Goal: Task Accomplishment & Management: Manage account settings

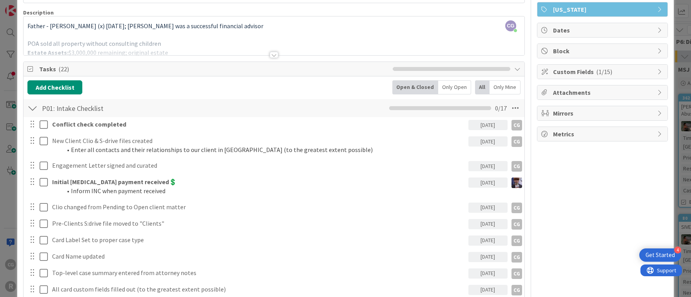
scroll to position [22, 0]
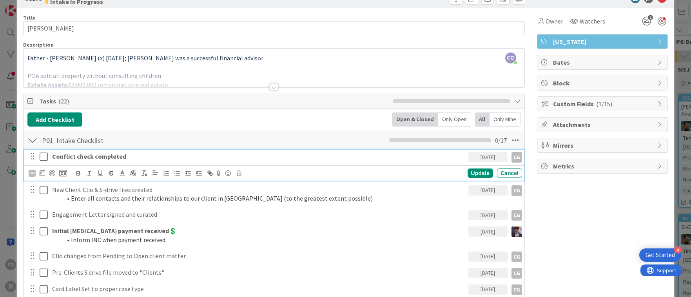
click at [42, 158] on icon at bounding box center [44, 156] width 8 height 9
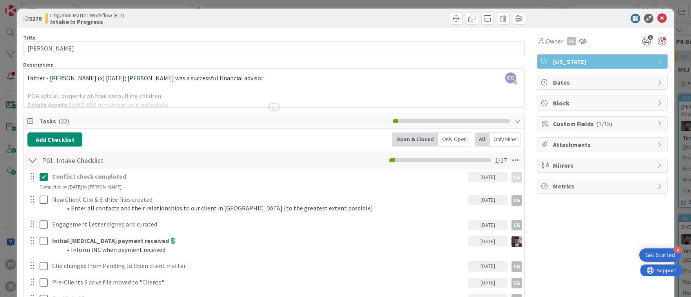
scroll to position [0, 0]
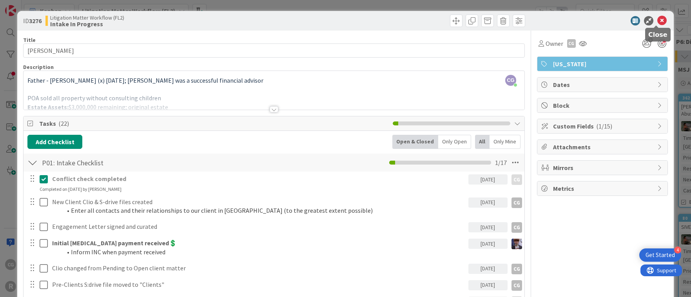
click at [657, 19] on icon at bounding box center [661, 20] width 9 height 9
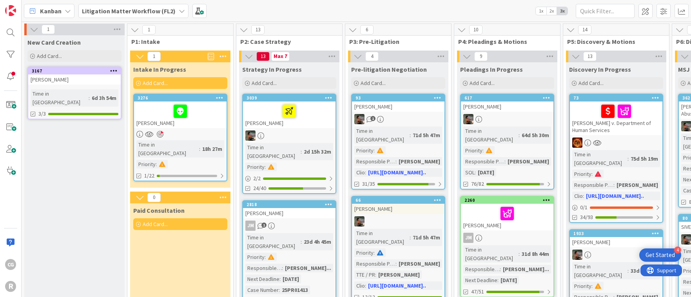
click at [108, 13] on b "Litigation Matter Workflow (FL2)" at bounding box center [129, 11] width 94 height 8
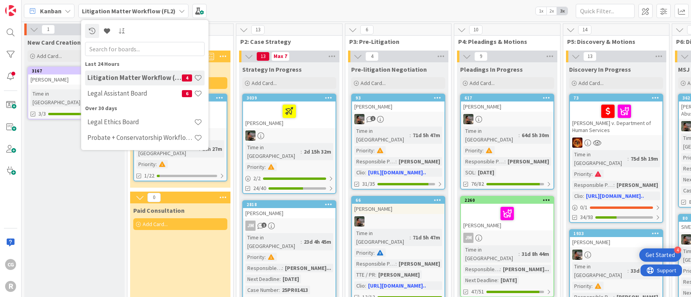
click at [43, 11] on span "Kanban" at bounding box center [51, 10] width 22 height 9
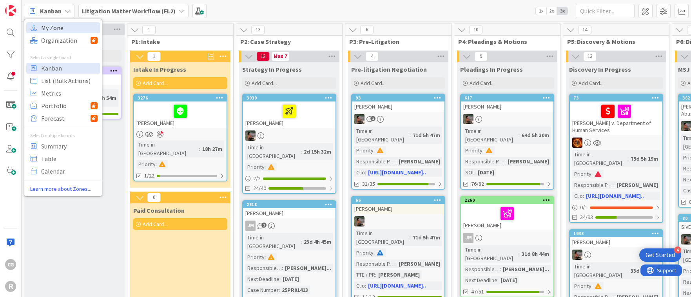
click at [49, 22] on span "My Zone" at bounding box center [69, 28] width 56 height 12
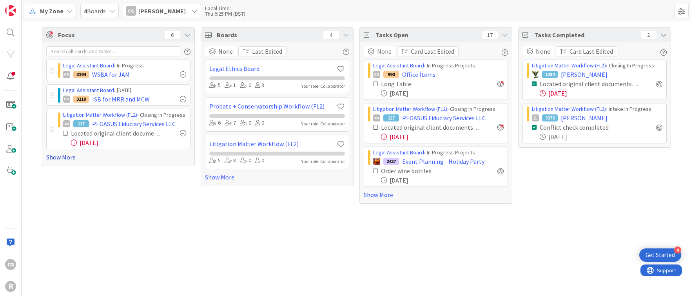
click at [59, 157] on link "Show More" at bounding box center [118, 156] width 144 height 9
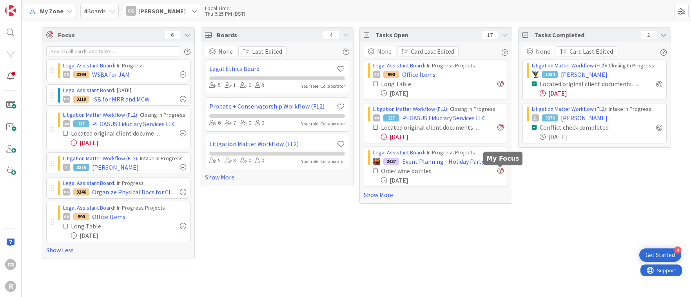
click at [500, 172] on div at bounding box center [500, 171] width 6 height 6
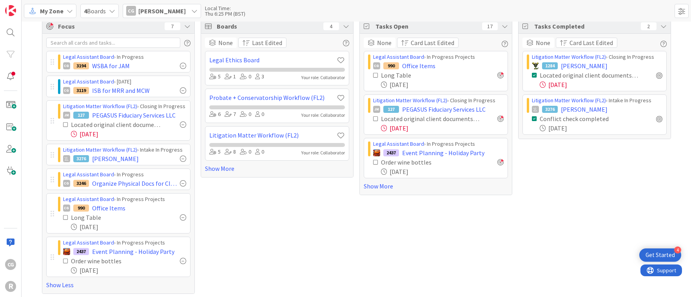
scroll to position [11, 0]
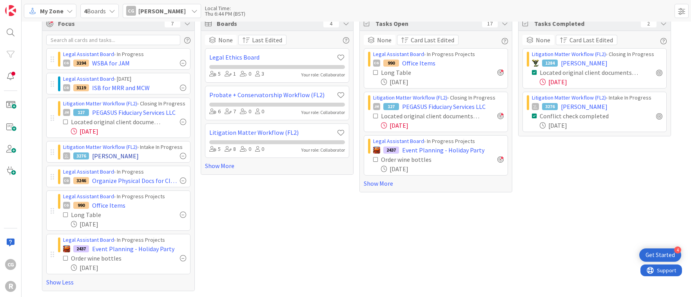
click at [143, 159] on div "3276 LONG, Kimberly" at bounding box center [124, 155] width 123 height 9
click at [118, 157] on span "[PERSON_NAME]" at bounding box center [115, 155] width 47 height 9
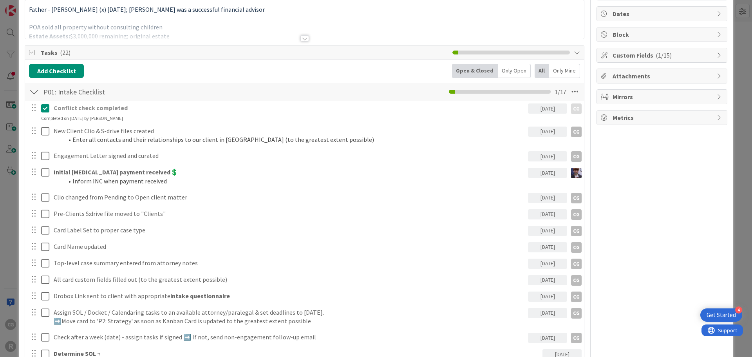
scroll to position [78, 0]
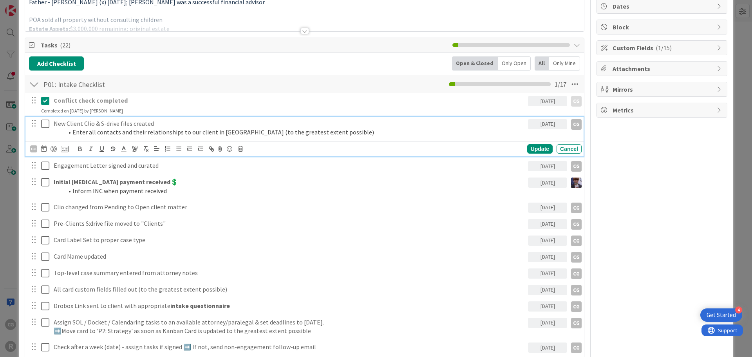
click at [44, 123] on icon at bounding box center [45, 123] width 8 height 9
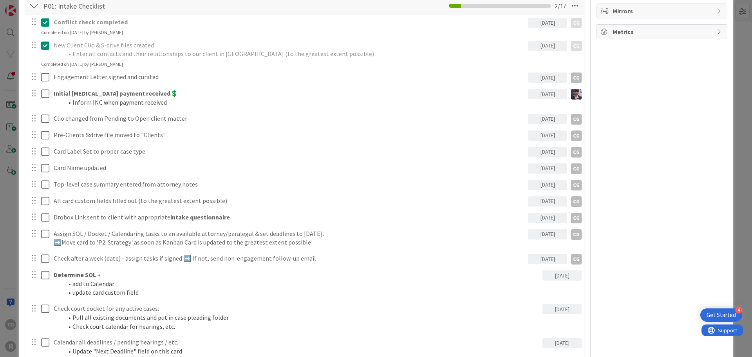
scroll to position [118, 0]
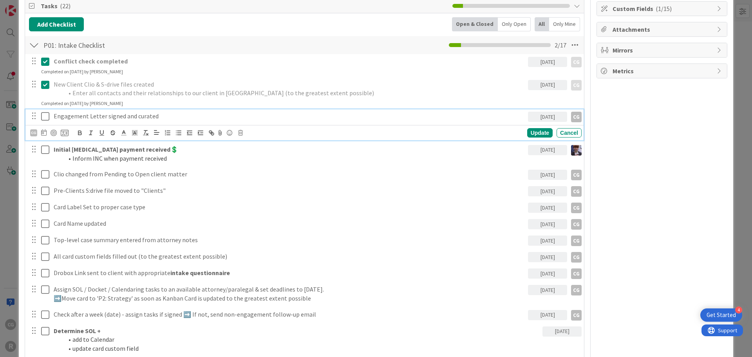
click at [45, 118] on icon at bounding box center [45, 116] width 8 height 9
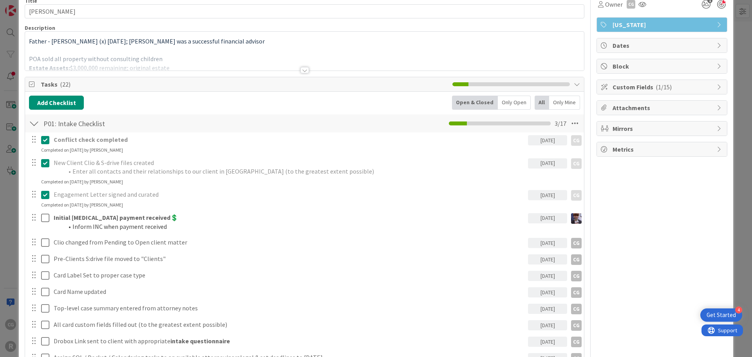
scroll to position [0, 0]
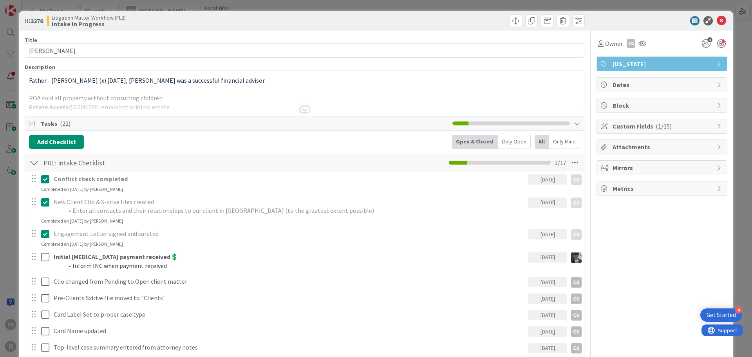
click at [60, 99] on div at bounding box center [304, 100] width 559 height 20
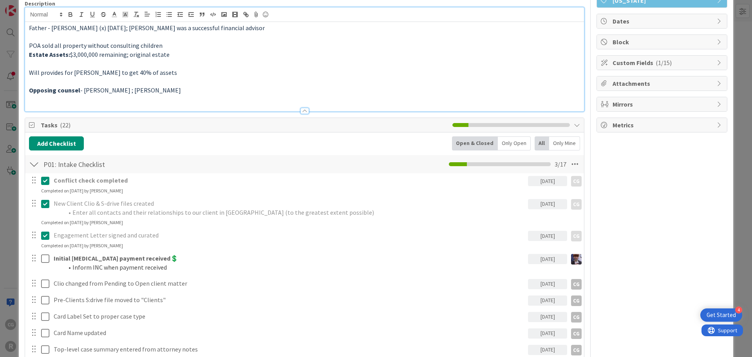
scroll to position [118, 0]
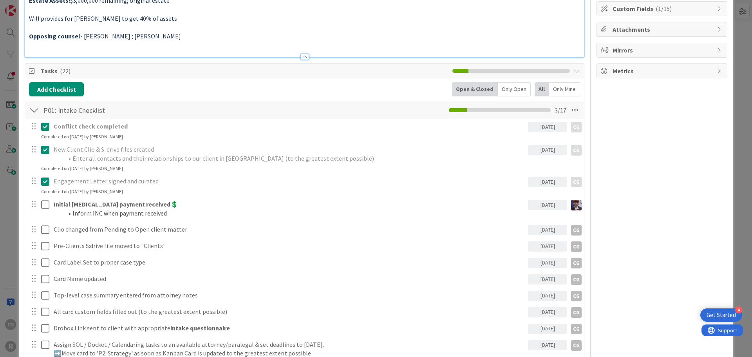
click at [279, 73] on span "Tasks ( 22 )" at bounding box center [245, 70] width 408 height 9
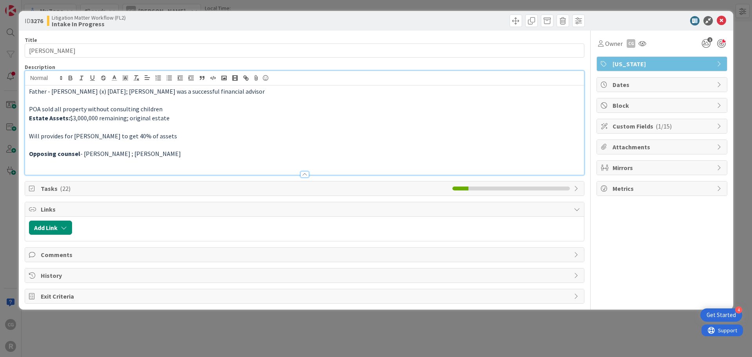
click at [107, 185] on span "Tasks ( 22 )" at bounding box center [245, 188] width 408 height 9
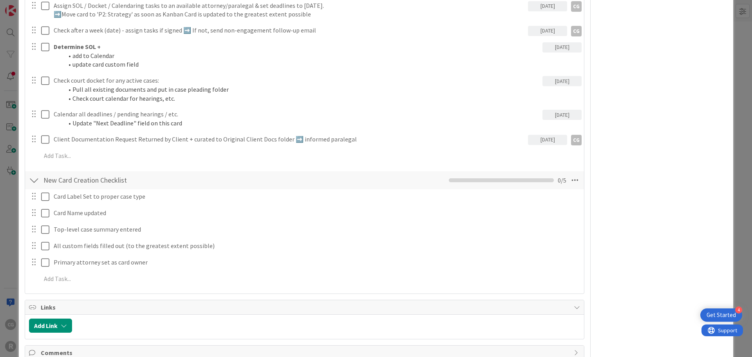
scroll to position [470, 0]
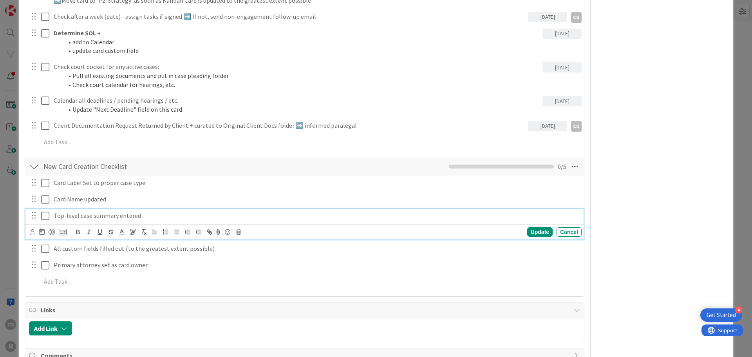
click at [48, 213] on icon at bounding box center [45, 215] width 8 height 9
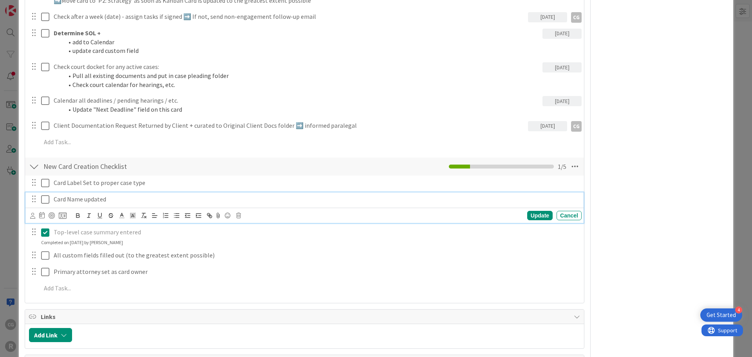
click at [45, 200] on icon at bounding box center [45, 199] width 8 height 9
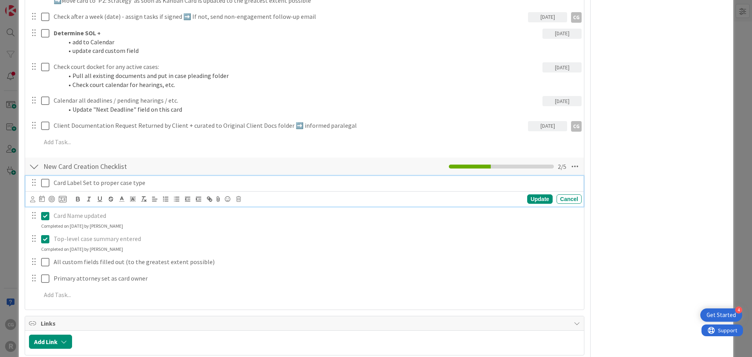
click at [45, 185] on icon at bounding box center [45, 182] width 8 height 9
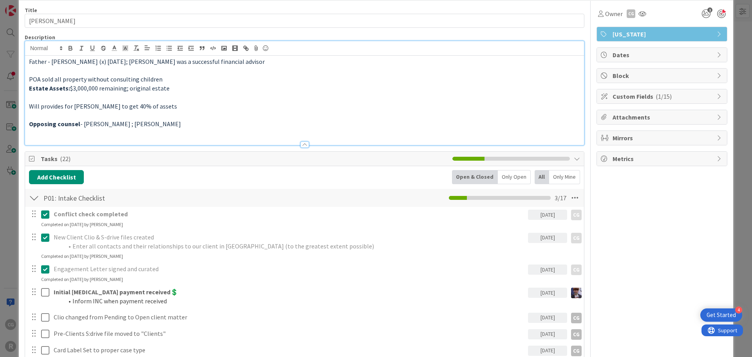
scroll to position [0, 0]
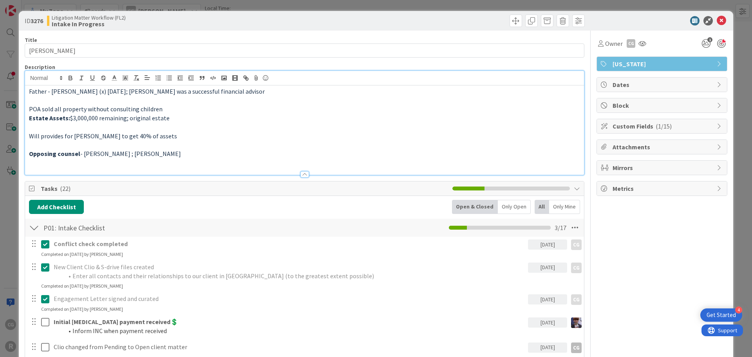
click at [479, 125] on p at bounding box center [304, 127] width 551 height 9
click at [606, 64] on div "[US_STATE]" at bounding box center [662, 64] width 130 height 14
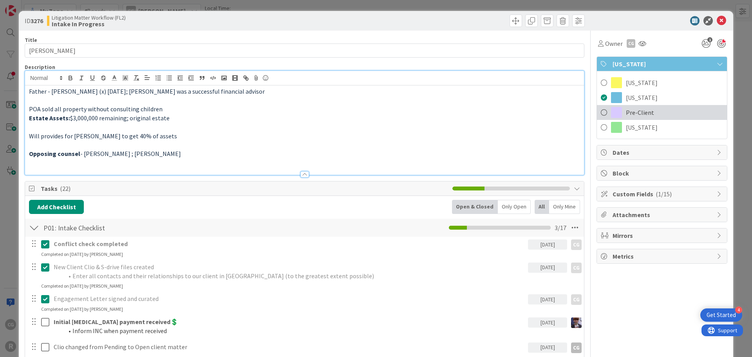
click at [630, 110] on span "Pre-Client" at bounding box center [640, 112] width 28 height 9
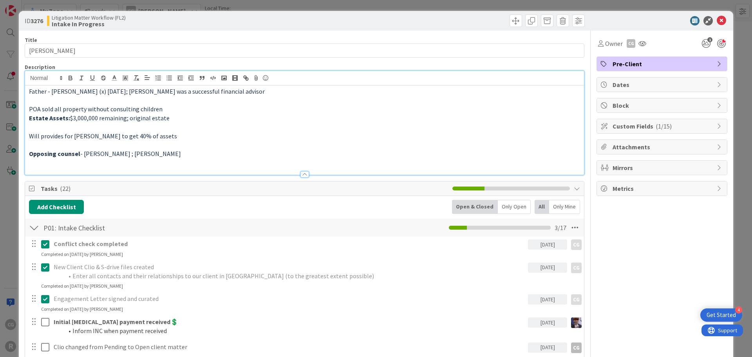
click at [630, 131] on div "Custom Fields ( 1/15 )" at bounding box center [662, 126] width 130 height 14
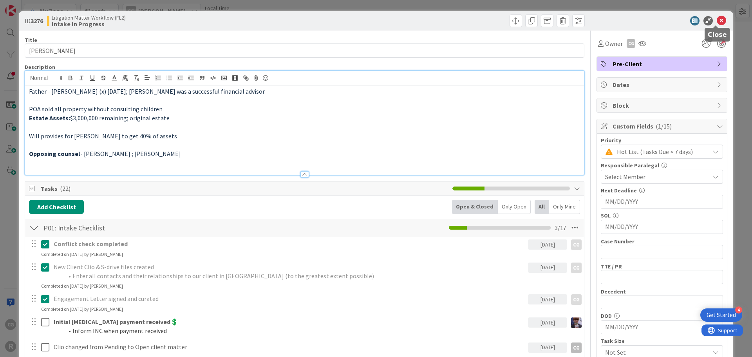
click at [717, 20] on icon at bounding box center [721, 20] width 9 height 9
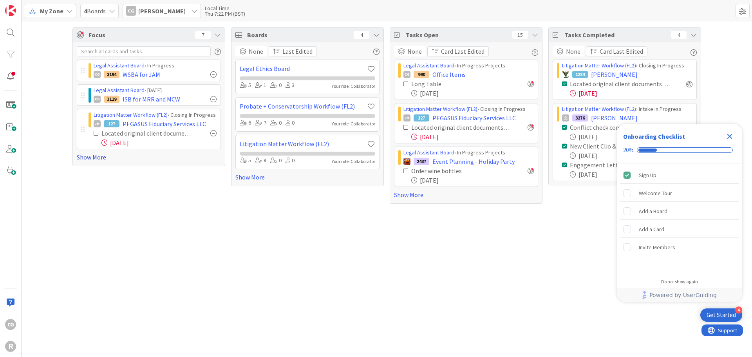
click at [101, 156] on link "Show More" at bounding box center [149, 156] width 144 height 9
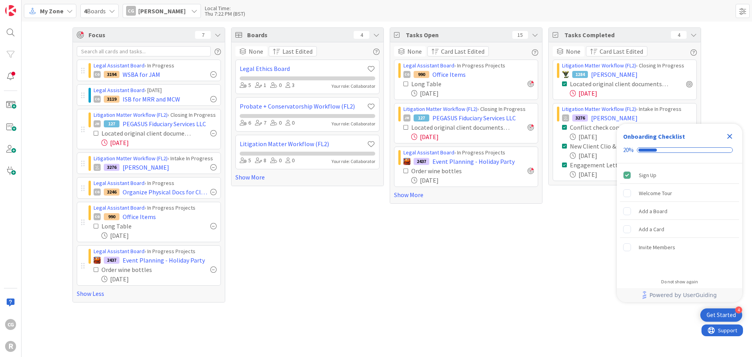
click at [60, 14] on span "My Zone" at bounding box center [52, 10] width 24 height 9
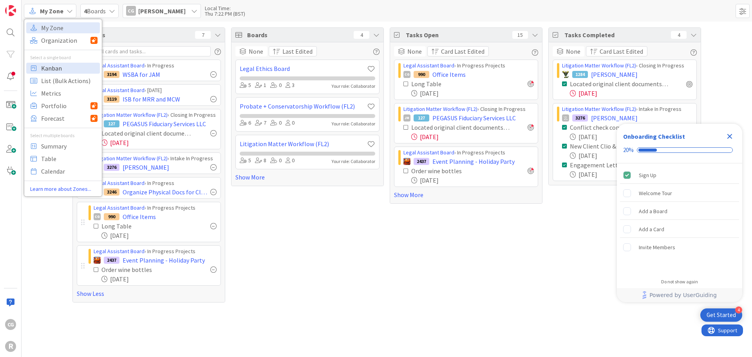
click at [60, 68] on span "Kanban" at bounding box center [69, 68] width 56 height 12
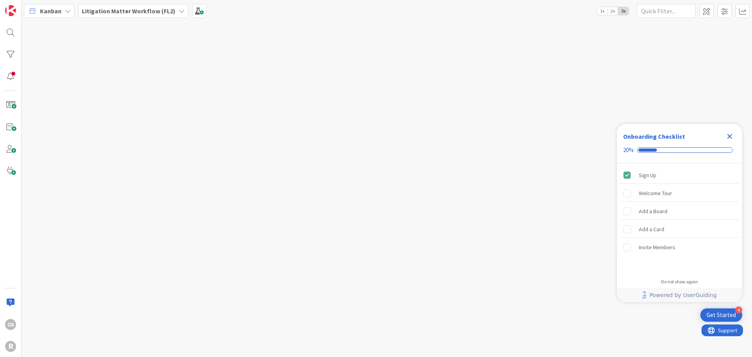
click at [113, 15] on span "Litigation Matter Workflow (FL2)" at bounding box center [129, 10] width 94 height 9
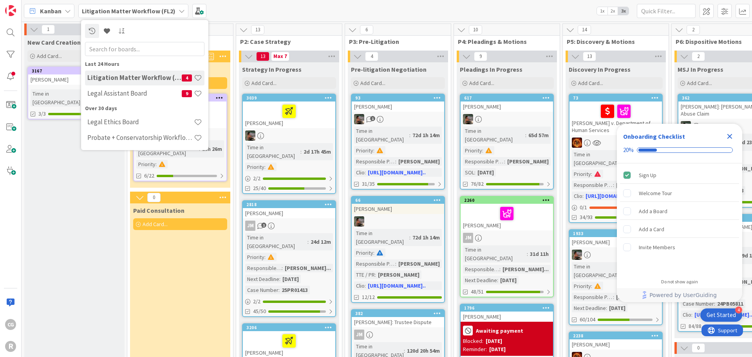
click at [112, 77] on h4 "Litigation Matter Workflow (FL2)" at bounding box center [134, 78] width 94 height 8
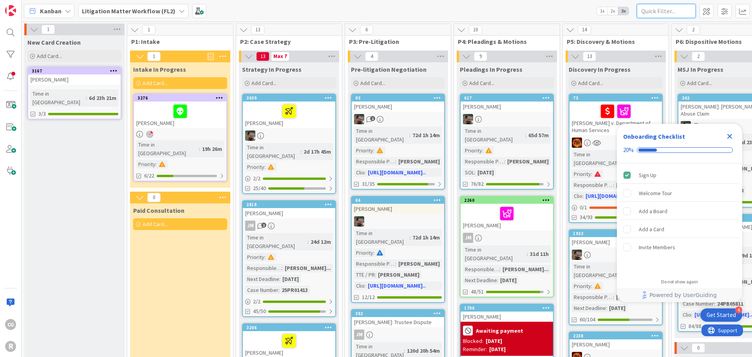
click at [649, 13] on input "text" at bounding box center [666, 11] width 59 height 14
click at [42, 11] on span "Kanban" at bounding box center [51, 10] width 22 height 9
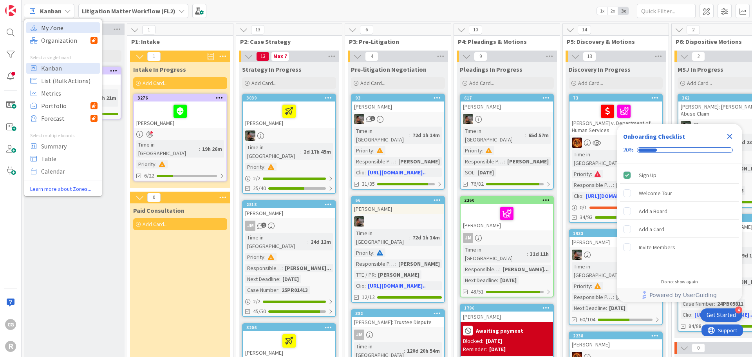
click at [61, 29] on span "My Zone" at bounding box center [69, 28] width 56 height 12
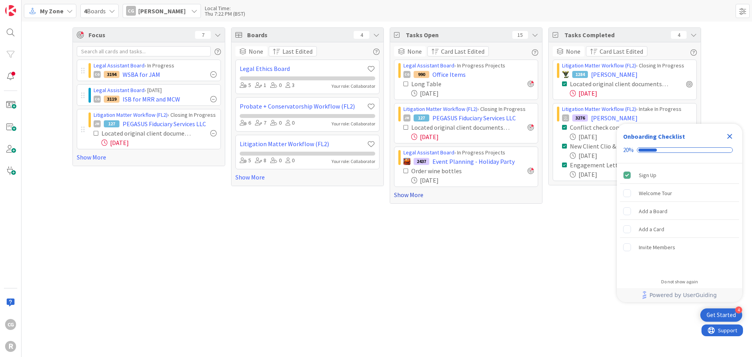
click at [407, 196] on link "Show More" at bounding box center [466, 194] width 144 height 9
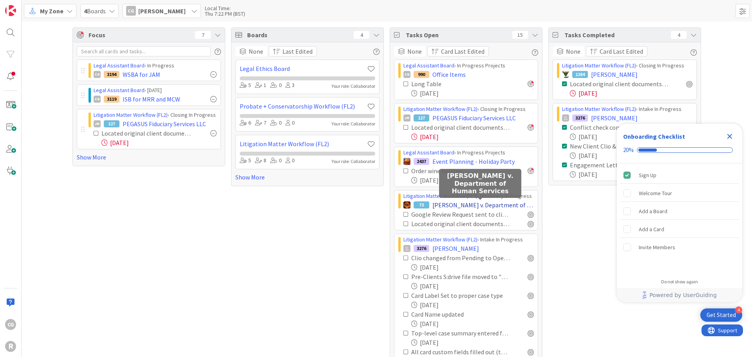
click at [494, 203] on span "[PERSON_NAME] v. Department of Human Services" at bounding box center [482, 204] width 101 height 9
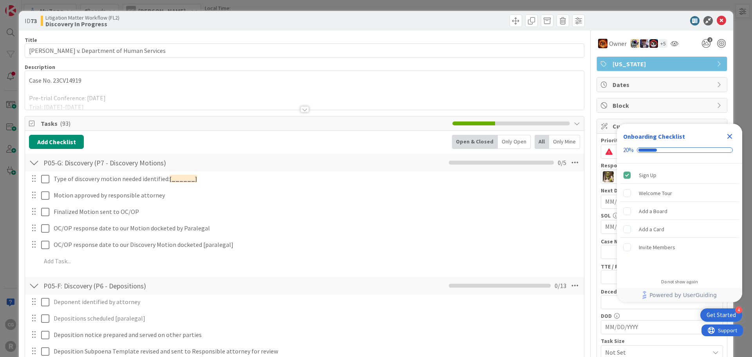
click at [730, 133] on icon "Close Checklist" at bounding box center [729, 136] width 9 height 9
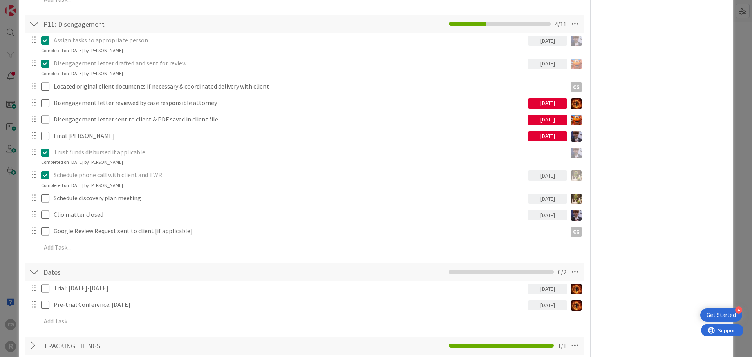
scroll to position [1205, 0]
